Goal: Information Seeking & Learning: Learn about a topic

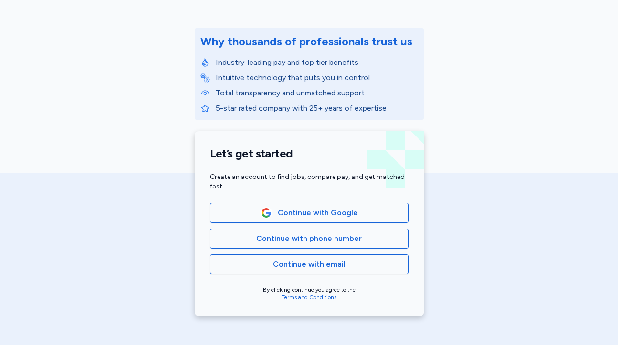
scroll to position [169, 0]
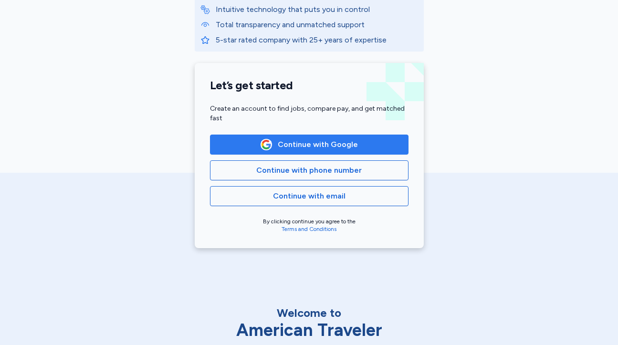
click at [391, 150] on span "Continue with Google" at bounding box center [309, 144] width 182 height 11
click at [346, 146] on span "Continue with Google" at bounding box center [318, 144] width 80 height 11
click at [330, 148] on span "Continue with Google" at bounding box center [318, 144] width 80 height 11
click at [253, 145] on span "Continue with Google" at bounding box center [309, 144] width 182 height 11
click at [302, 140] on span "Continue with Google" at bounding box center [318, 144] width 80 height 11
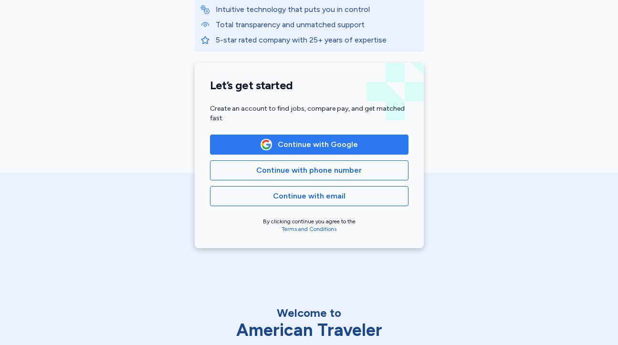
click at [351, 146] on span "Continue with Google" at bounding box center [318, 144] width 80 height 11
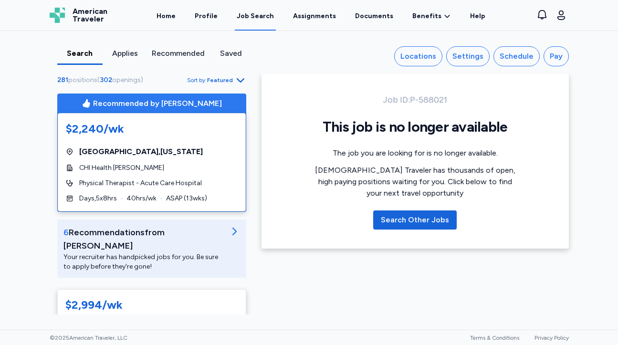
click at [215, 81] on span "Featured" at bounding box center [220, 80] width 26 height 8
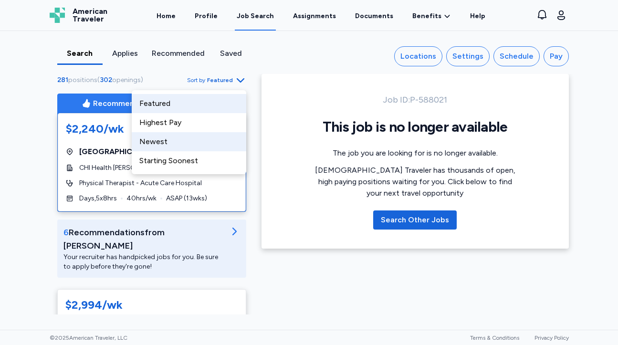
click at [209, 139] on div "Newest" at bounding box center [189, 141] width 115 height 19
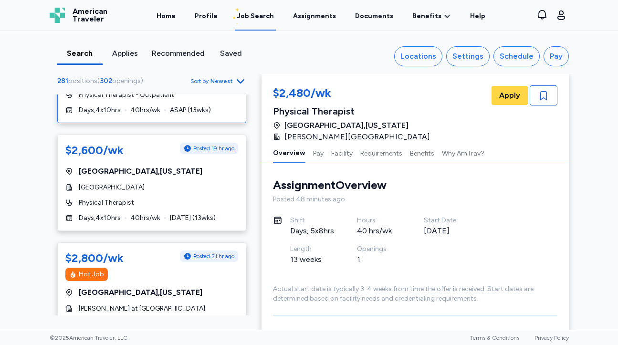
scroll to position [483, 0]
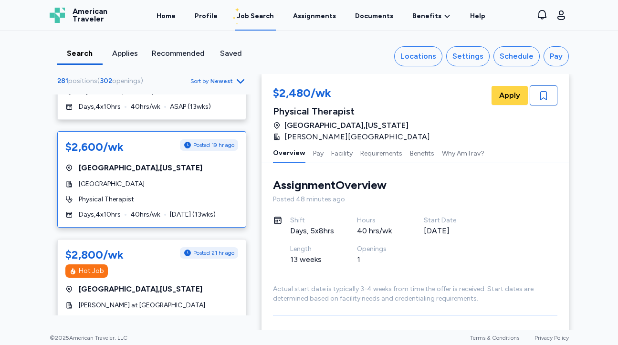
click at [194, 195] on div "Physical Therapist" at bounding box center [151, 200] width 173 height 10
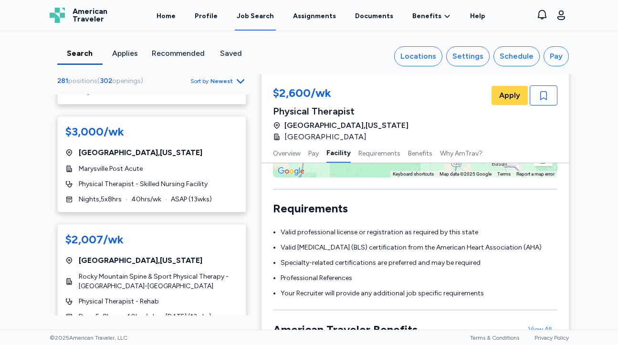
scroll to position [5519, 0]
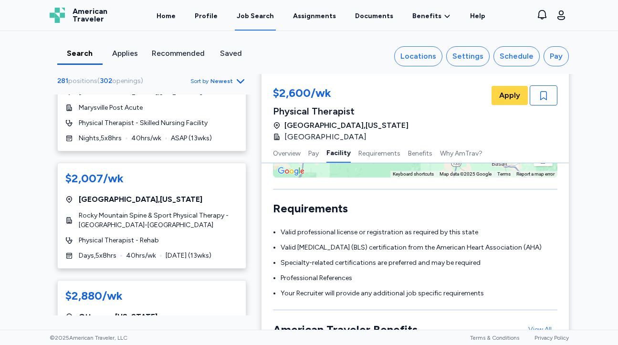
click at [213, 81] on span "Newest" at bounding box center [222, 81] width 22 height 8
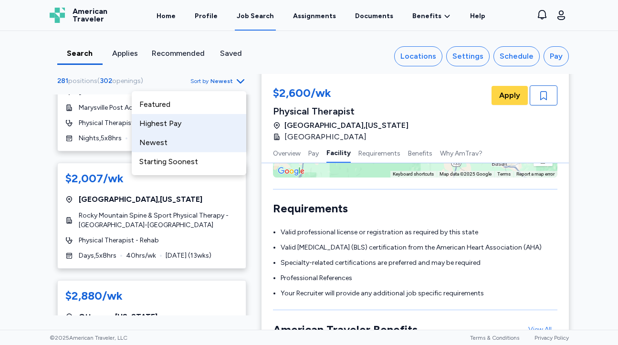
click at [181, 118] on div "Highest Pay" at bounding box center [189, 123] width 115 height 19
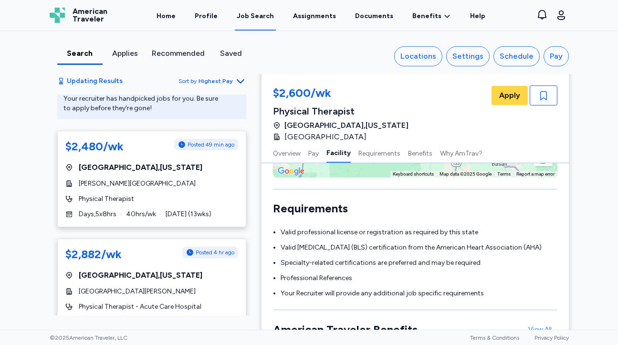
scroll to position [209, 0]
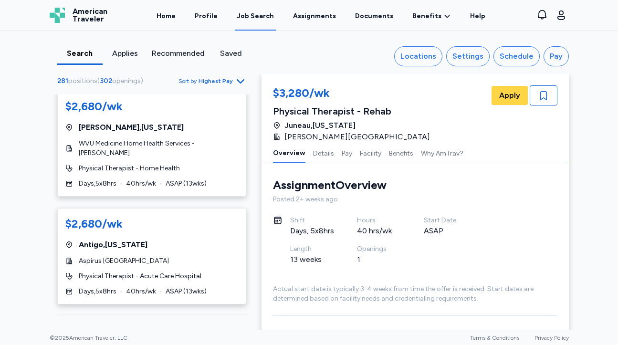
scroll to position [5454, 0]
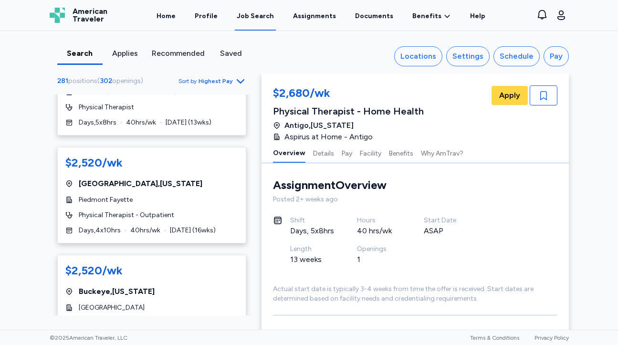
scroll to position [5513, 0]
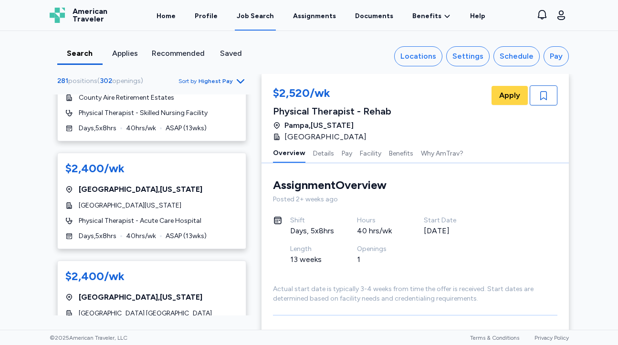
scroll to position [3770, 0]
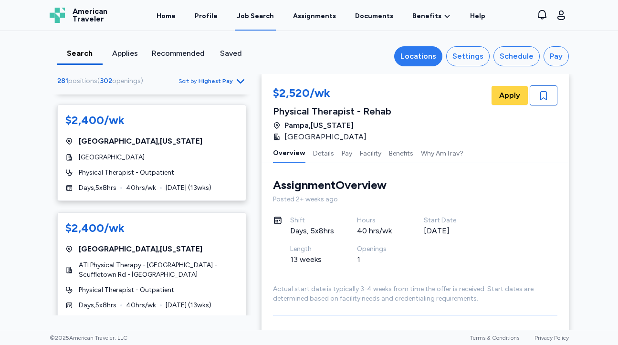
click at [428, 47] on button "Locations" at bounding box center [419, 56] width 48 height 20
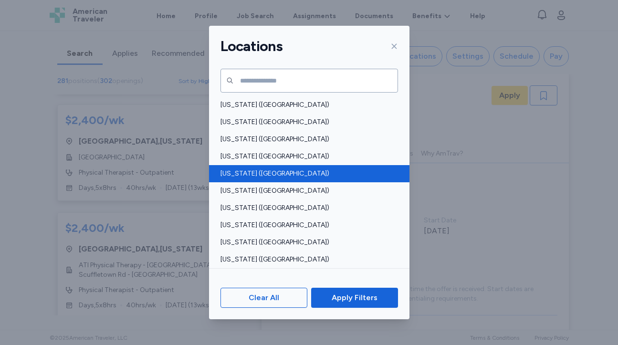
click at [271, 179] on div "[US_STATE] ([GEOGRAPHIC_DATA])" at bounding box center [309, 173] width 201 height 17
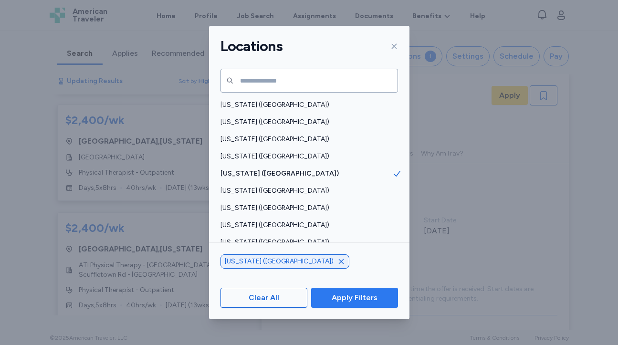
click at [356, 298] on span "Apply Filters" at bounding box center [355, 297] width 46 height 11
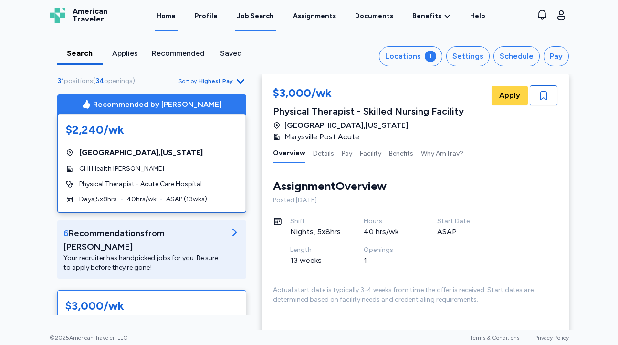
click at [168, 21] on link "Home" at bounding box center [166, 16] width 23 height 30
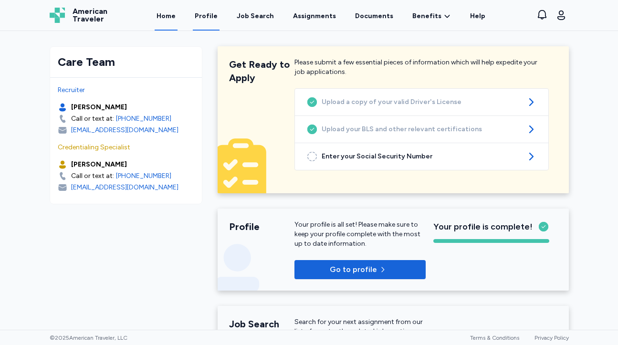
click at [216, 19] on link "Profile" at bounding box center [206, 16] width 27 height 30
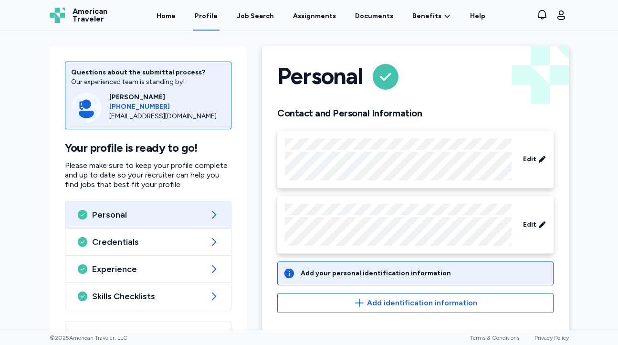
click at [153, 20] on div "Home Profile Job Search Assignments Documents Benefits Benefits Overview Referr…" at bounding box center [321, 15] width 405 height 31
click at [176, 19] on link "Home" at bounding box center [166, 16] width 23 height 30
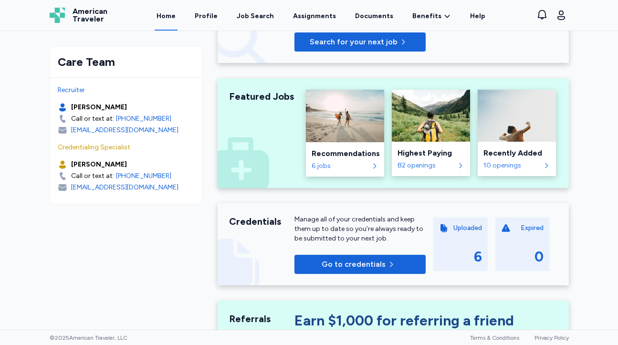
scroll to position [232, 0]
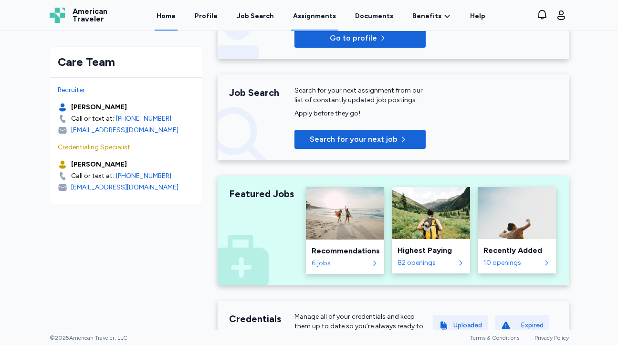
click at [321, 16] on link "Assignments" at bounding box center [314, 16] width 47 height 30
